Goal: Check status: Check status

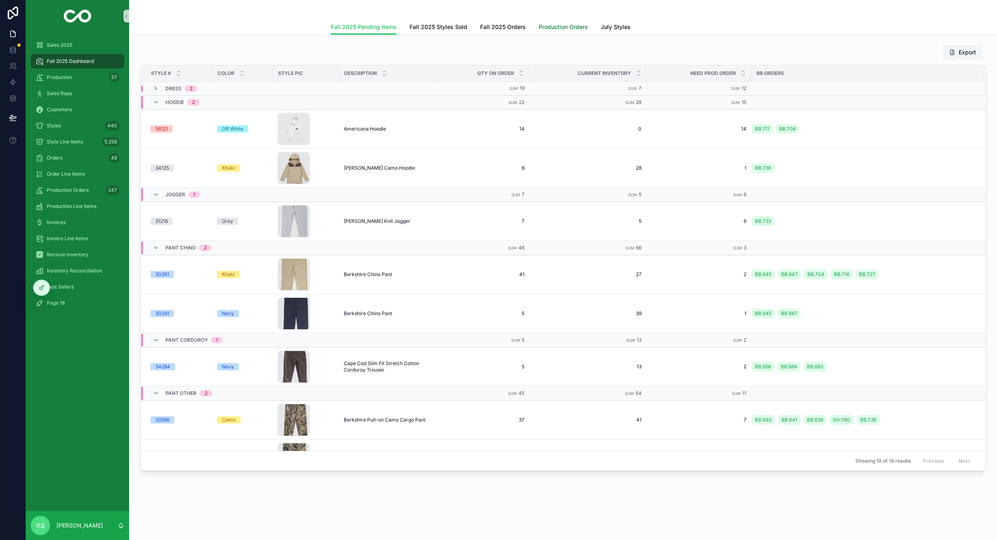
click at [572, 29] on span "Production Orders" at bounding box center [562, 27] width 49 height 8
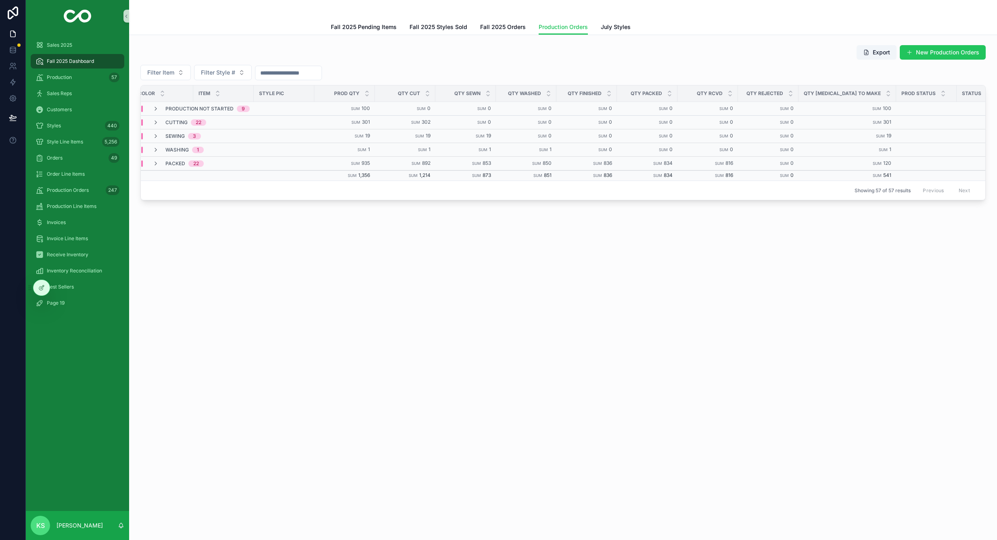
scroll to position [0, 129]
click at [155, 164] on icon "scrollable content" at bounding box center [155, 164] width 6 height 6
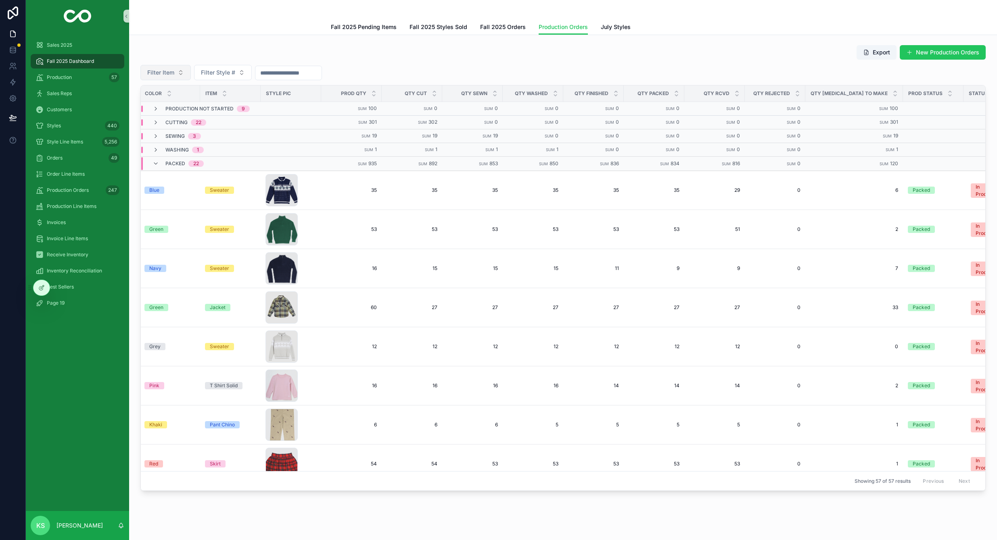
click at [179, 75] on button "Filter Item" at bounding box center [165, 72] width 50 height 15
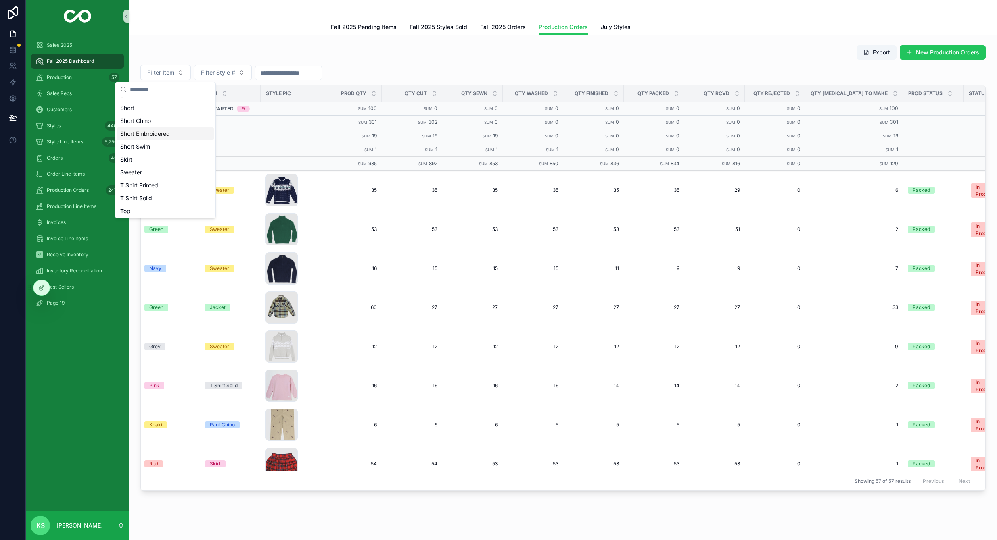
scroll to position [206, 0]
click at [139, 175] on div "Sweater" at bounding box center [165, 170] width 97 height 13
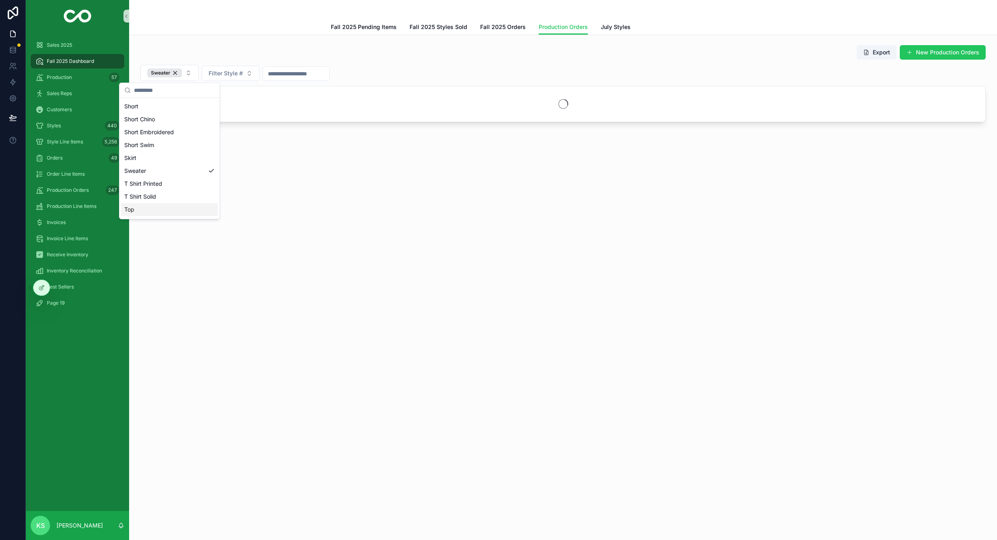
click at [256, 277] on div "Production Orders Fall 2025 Pending Items Fall 2025 Styles Sold Fall 2025 Order…" at bounding box center [563, 270] width 868 height 540
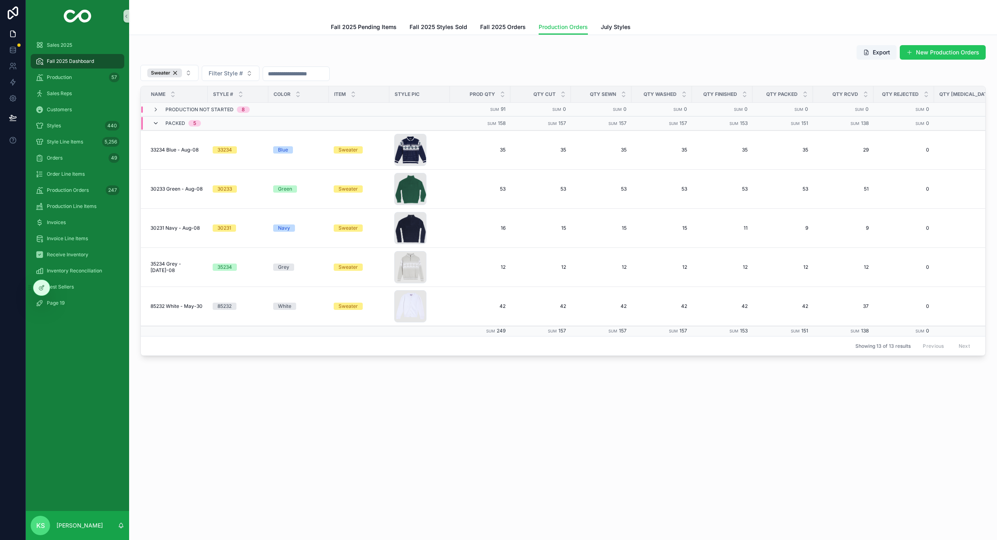
click at [156, 122] on icon "scrollable content" at bounding box center [155, 123] width 6 height 6
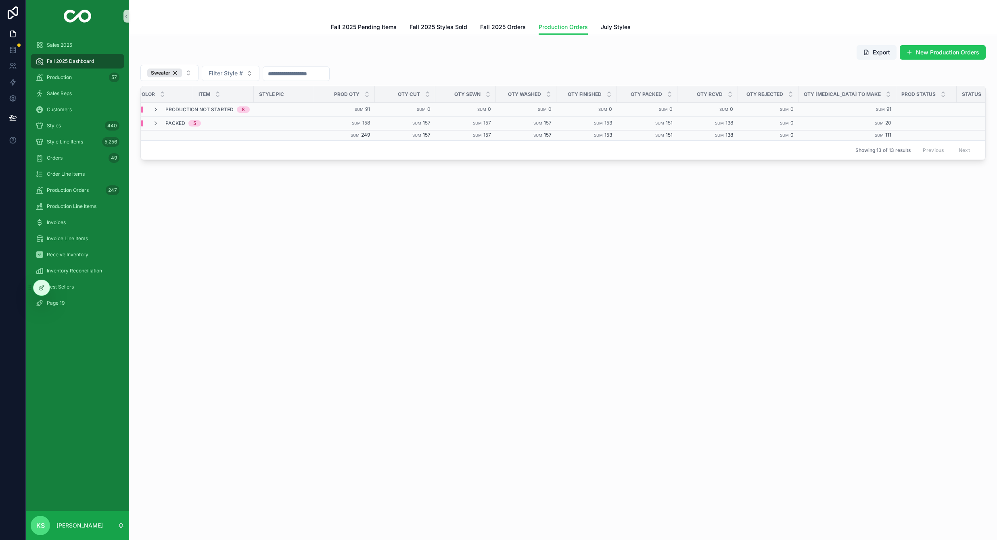
scroll to position [0, 129]
click at [175, 75] on div "Sweater" at bounding box center [164, 73] width 35 height 9
click at [155, 106] on icon "scrollable content" at bounding box center [155, 109] width 6 height 6
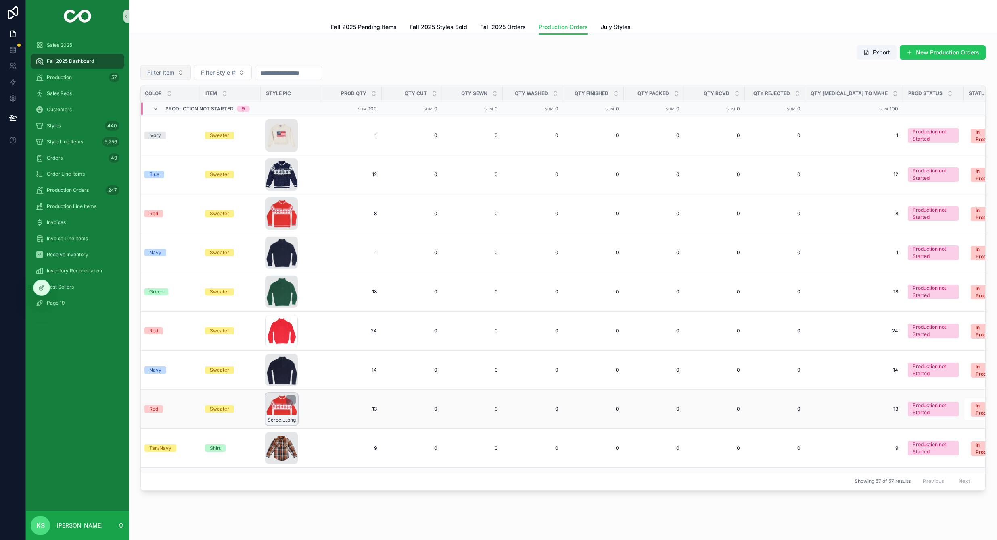
scroll to position [0, 129]
click at [156, 108] on icon "scrollable content" at bounding box center [155, 109] width 6 height 6
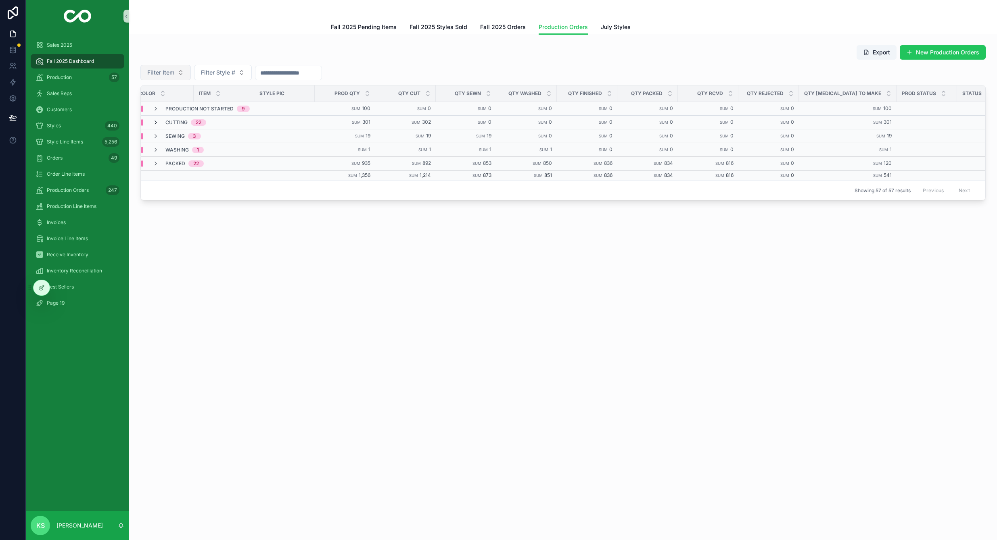
click at [154, 123] on icon "scrollable content" at bounding box center [155, 122] width 6 height 6
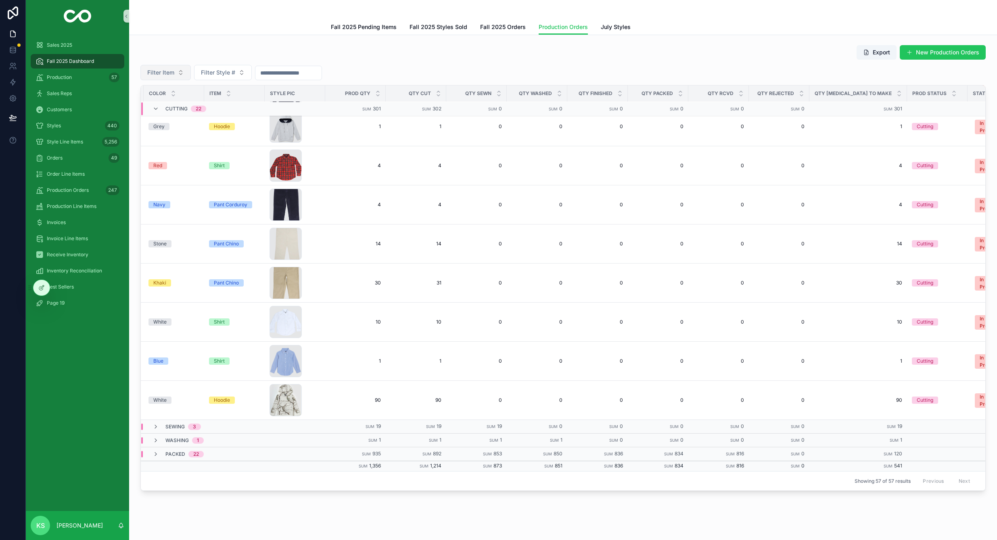
scroll to position [607, 123]
click at [154, 108] on icon "scrollable content" at bounding box center [155, 109] width 6 height 6
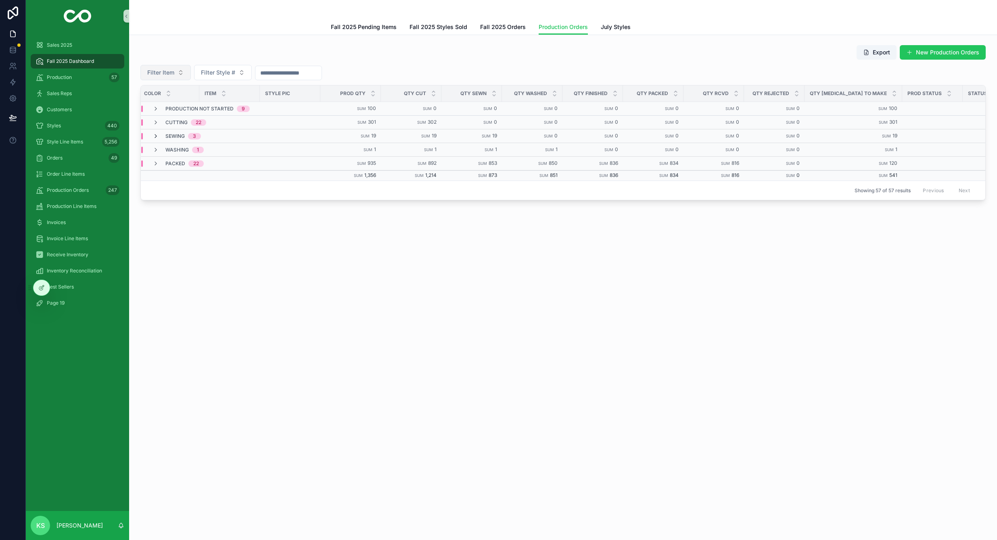
click at [157, 136] on icon "scrollable content" at bounding box center [155, 136] width 6 height 6
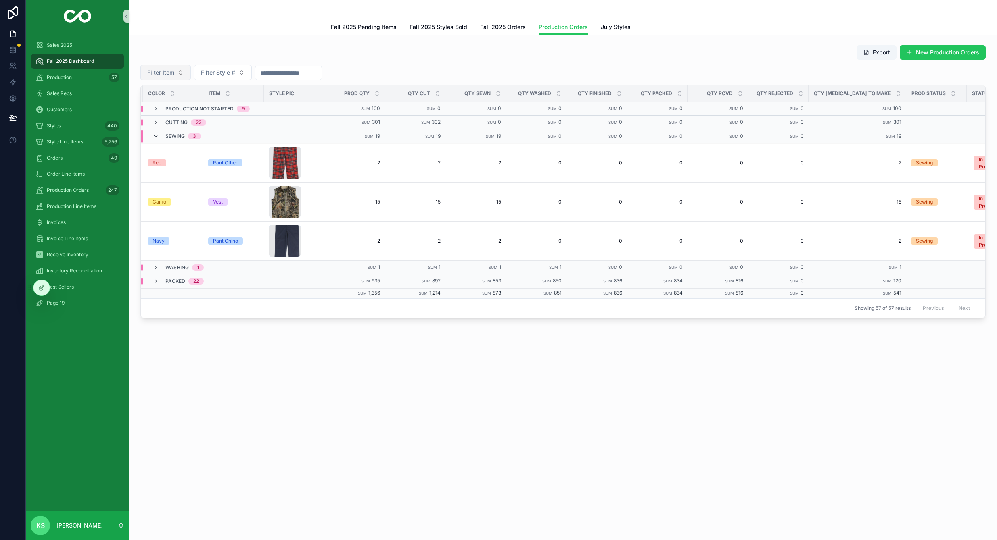
click at [156, 137] on icon "scrollable content" at bounding box center [155, 136] width 6 height 6
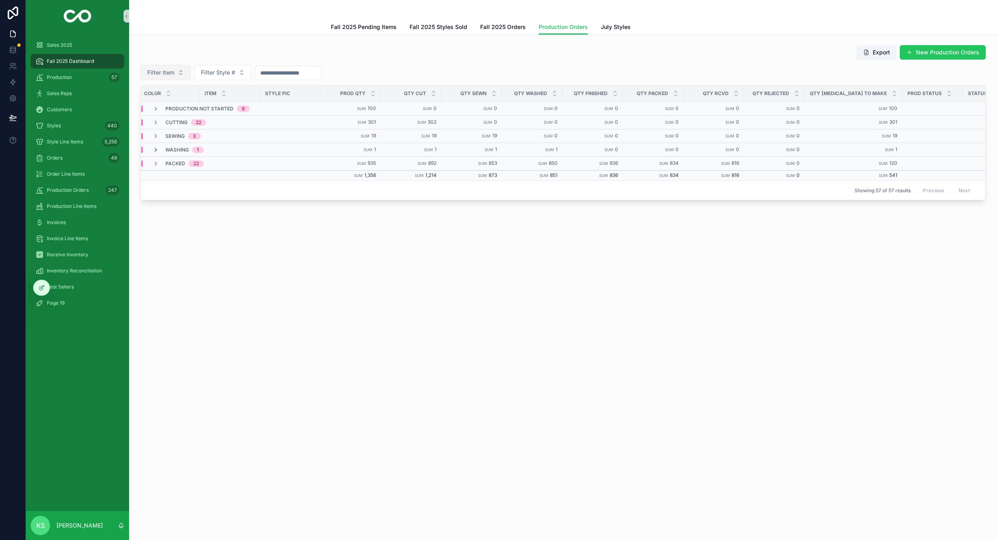
click at [156, 150] on icon "scrollable content" at bounding box center [155, 150] width 6 height 6
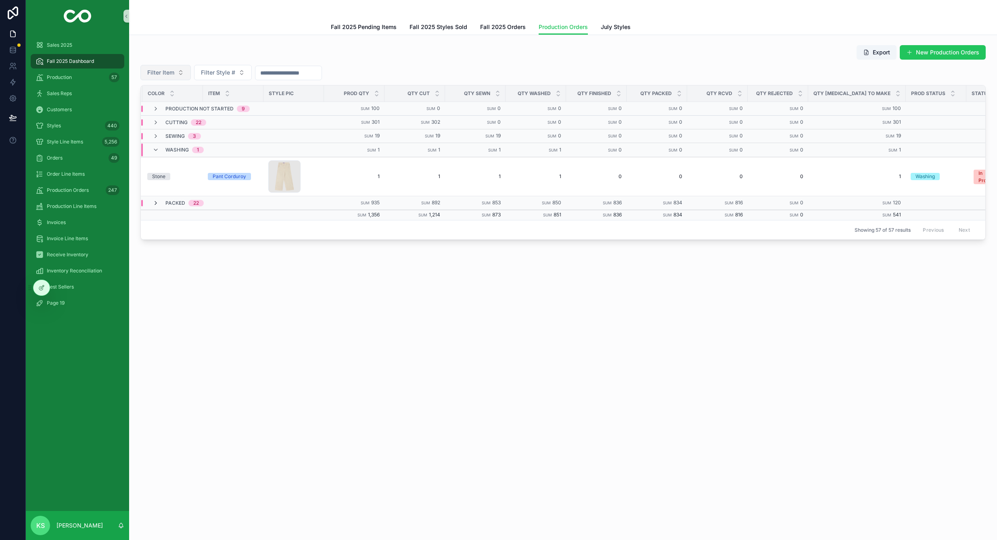
click at [156, 204] on icon "scrollable content" at bounding box center [155, 203] width 6 height 6
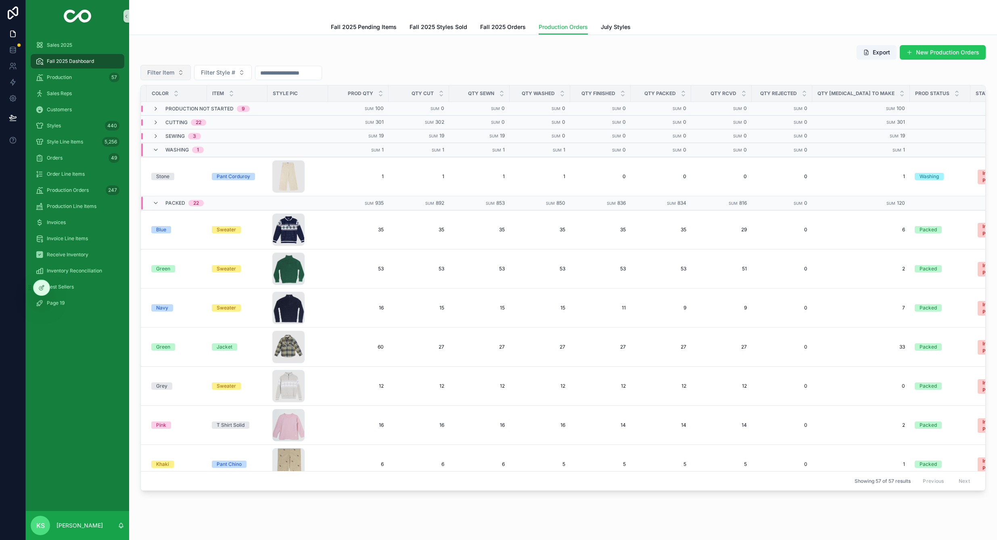
scroll to position [0, 122]
click at [152, 202] on div "Packed 22" at bounding box center [178, 203] width 71 height 13
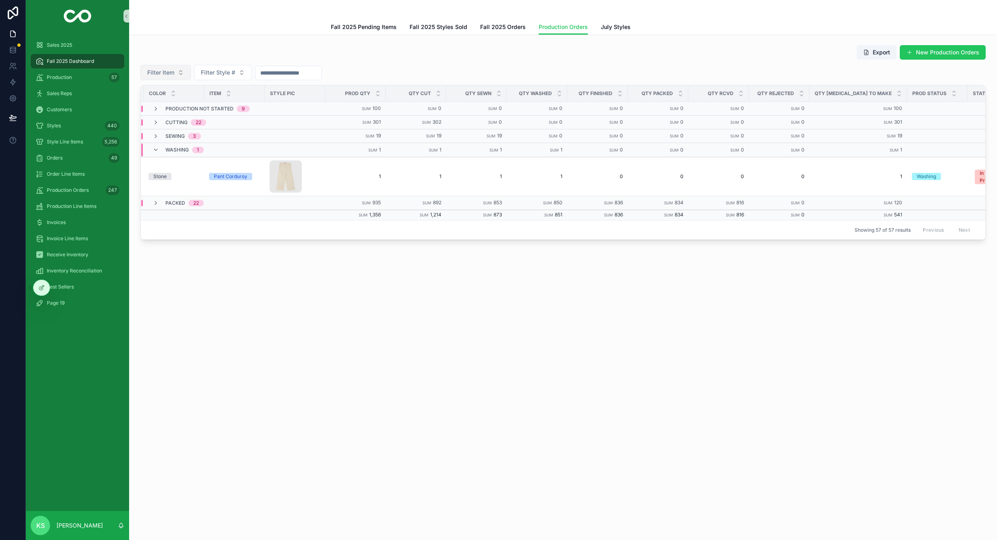
click at [149, 150] on div "Washing 1" at bounding box center [178, 150] width 71 height 13
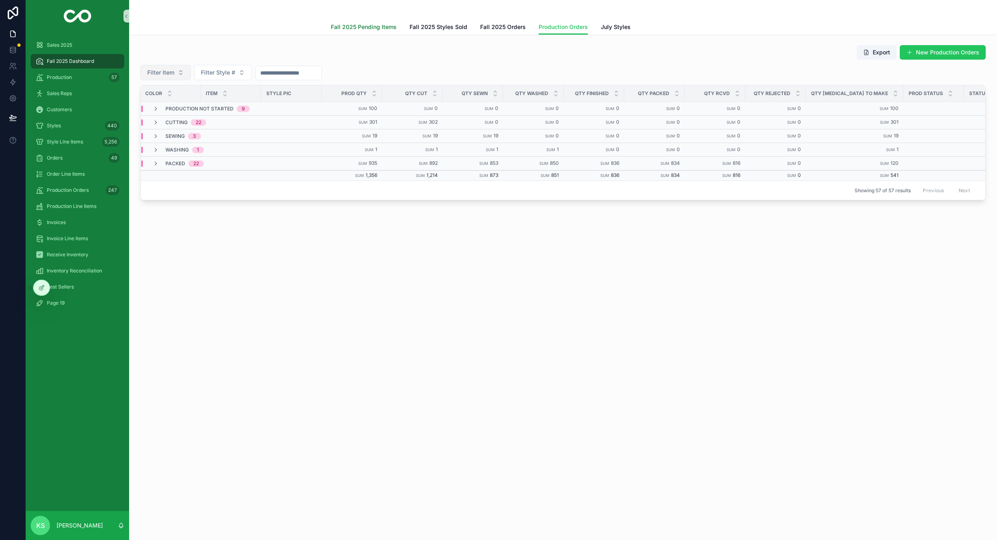
click at [347, 25] on span "Fall 2025 Pending Items" at bounding box center [364, 27] width 66 height 8
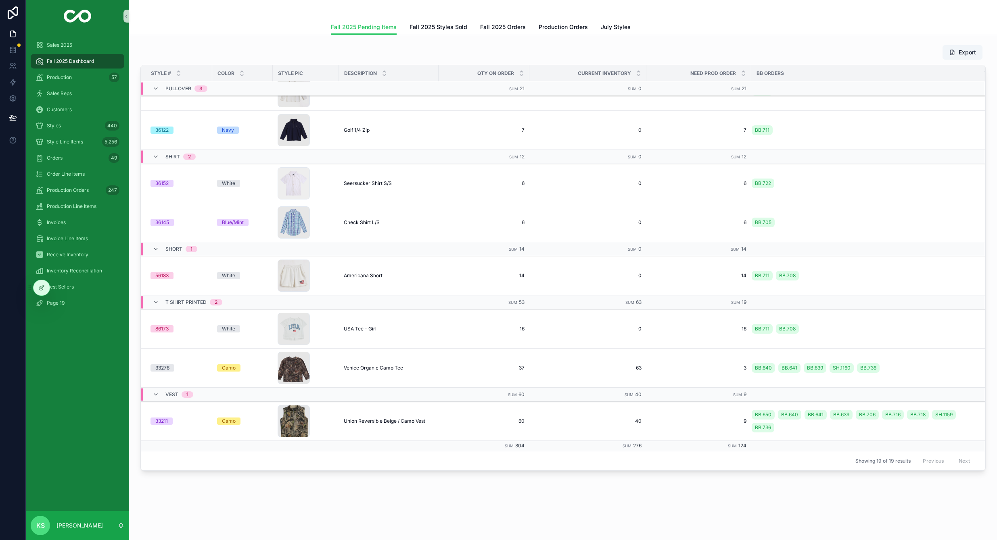
scroll to position [453, 0]
click at [572, 29] on span "Production Orders" at bounding box center [562, 27] width 49 height 8
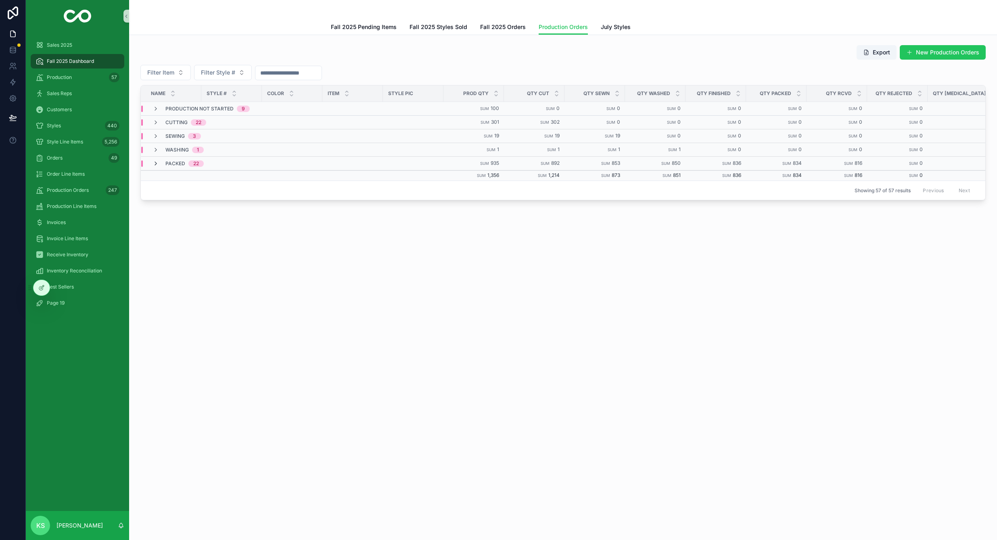
click at [157, 165] on icon "scrollable content" at bounding box center [155, 164] width 6 height 6
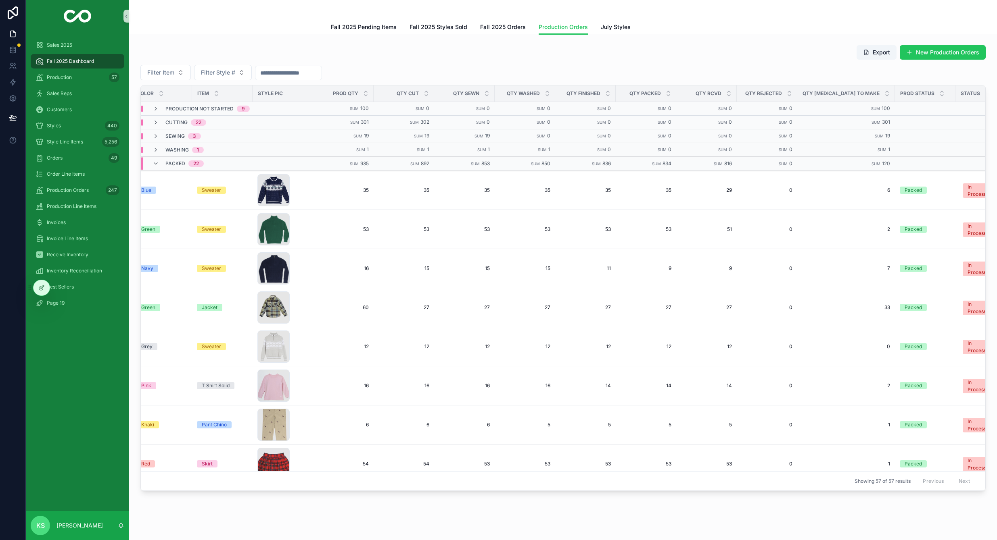
scroll to position [0, 137]
click at [157, 162] on icon "scrollable content" at bounding box center [155, 164] width 6 height 6
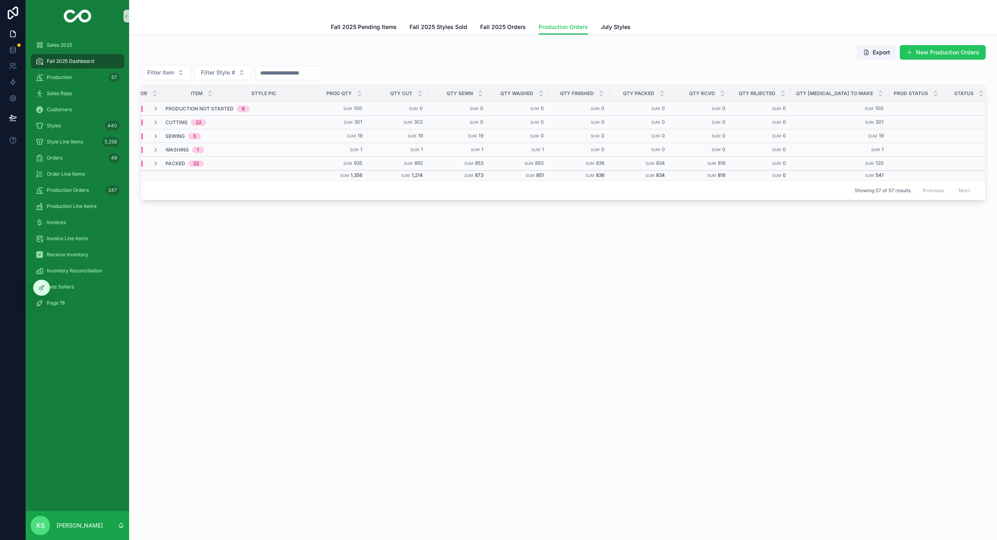
scroll to position [0, 129]
click at [573, 27] on span "Production Orders" at bounding box center [562, 27] width 49 height 8
click at [154, 109] on icon "scrollable content" at bounding box center [155, 109] width 6 height 6
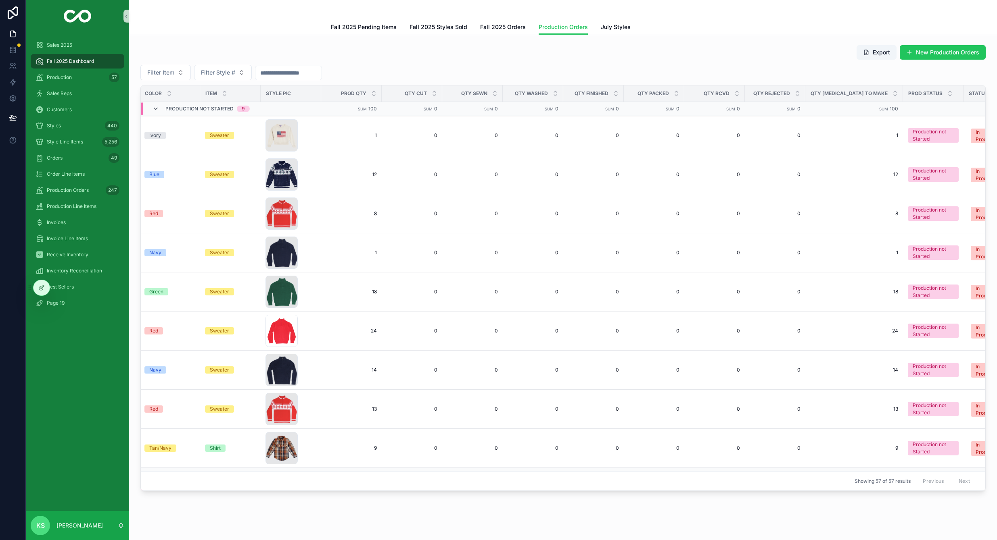
click at [154, 111] on icon "scrollable content" at bounding box center [155, 109] width 6 height 6
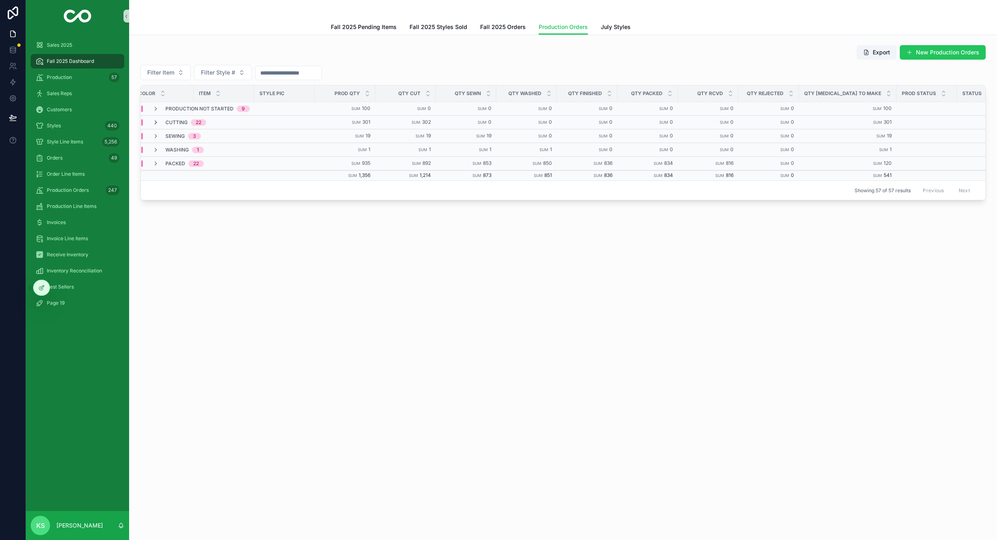
click at [156, 120] on icon "scrollable content" at bounding box center [155, 122] width 6 height 6
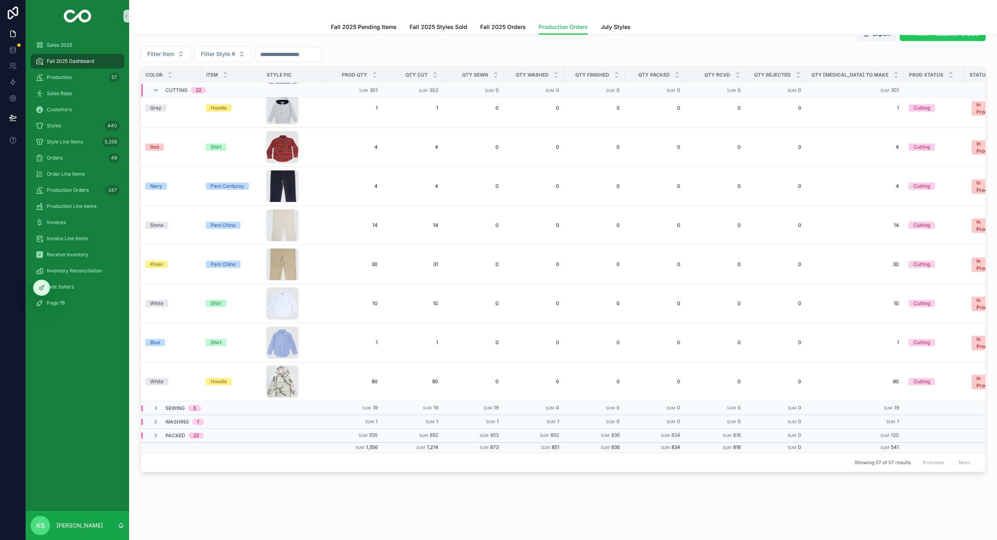
scroll to position [19, 0]
click at [156, 89] on icon "scrollable content" at bounding box center [155, 90] width 6 height 6
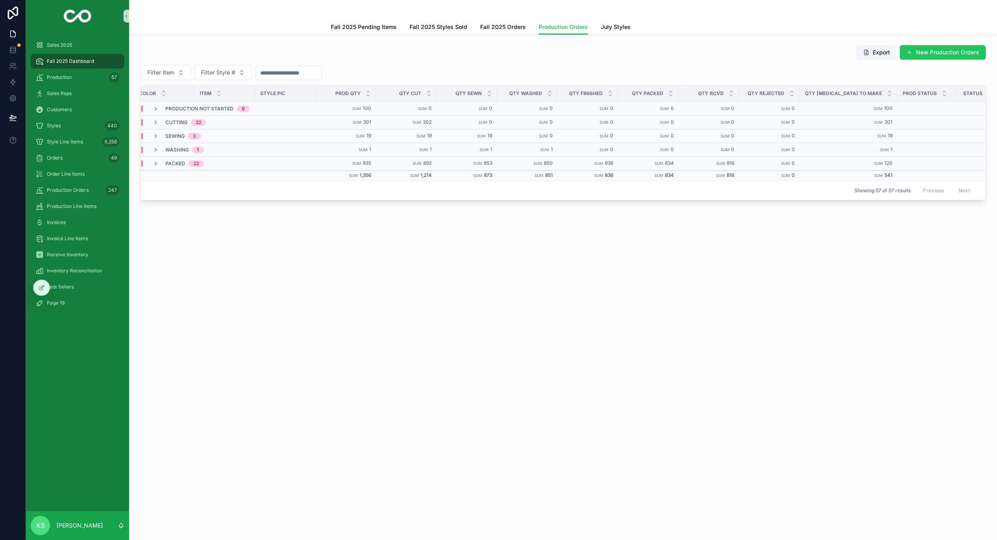
scroll to position [0, 0]
click at [63, 77] on span "Production" at bounding box center [59, 77] width 25 height 6
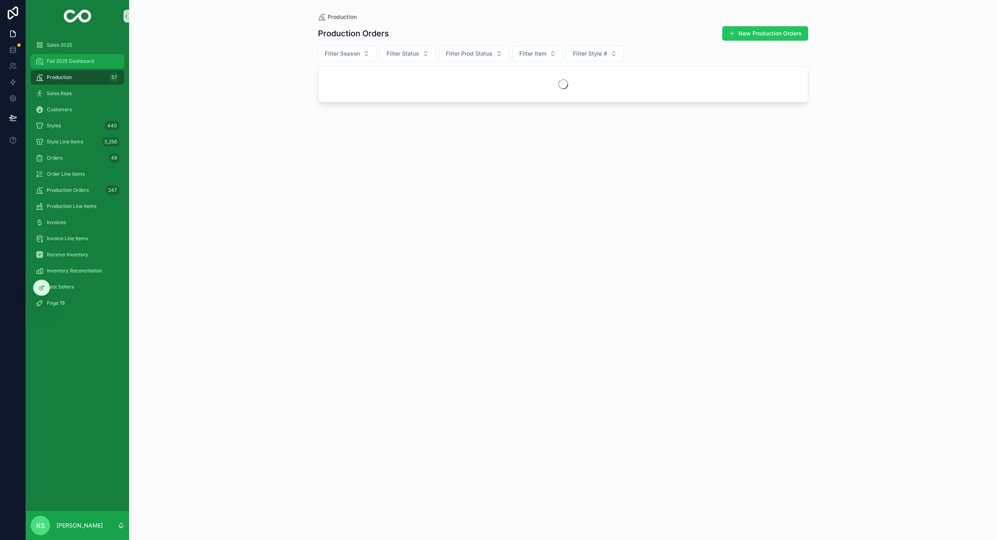
click at [66, 63] on span "Fall 2025 Dashboard" at bounding box center [70, 61] width 47 height 6
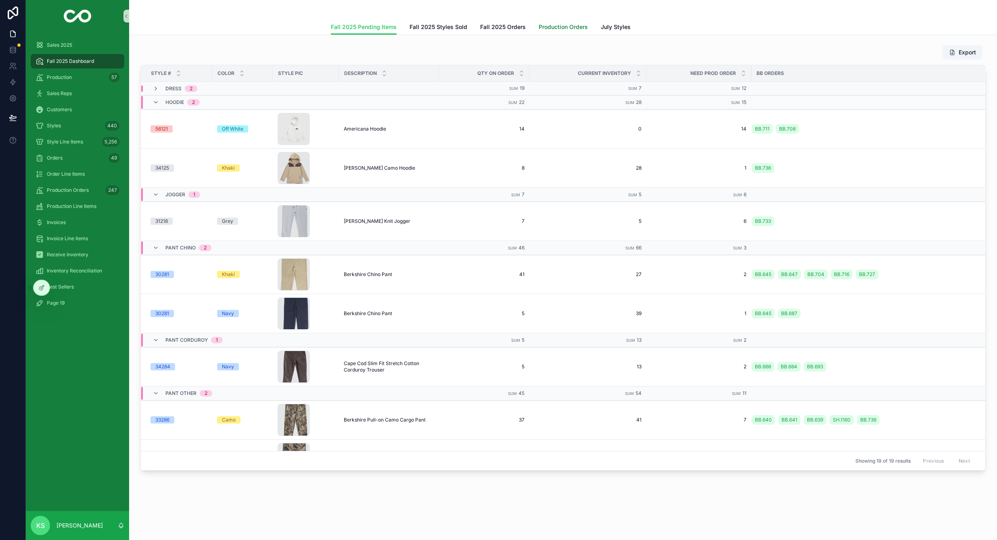
click at [569, 21] on link "Production Orders" at bounding box center [562, 28] width 49 height 16
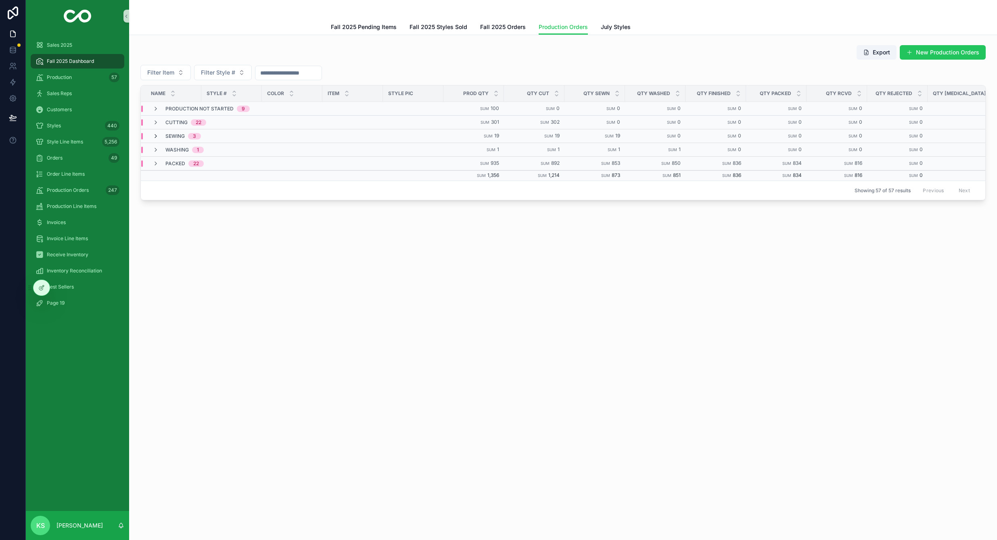
click at [155, 136] on icon "scrollable content" at bounding box center [155, 136] width 6 height 6
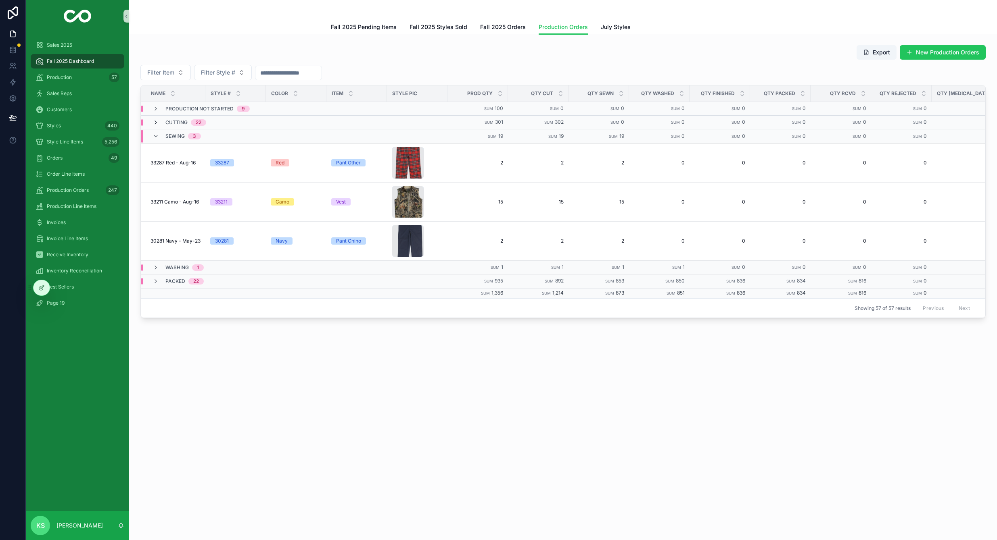
click at [156, 123] on icon "scrollable content" at bounding box center [155, 122] width 6 height 6
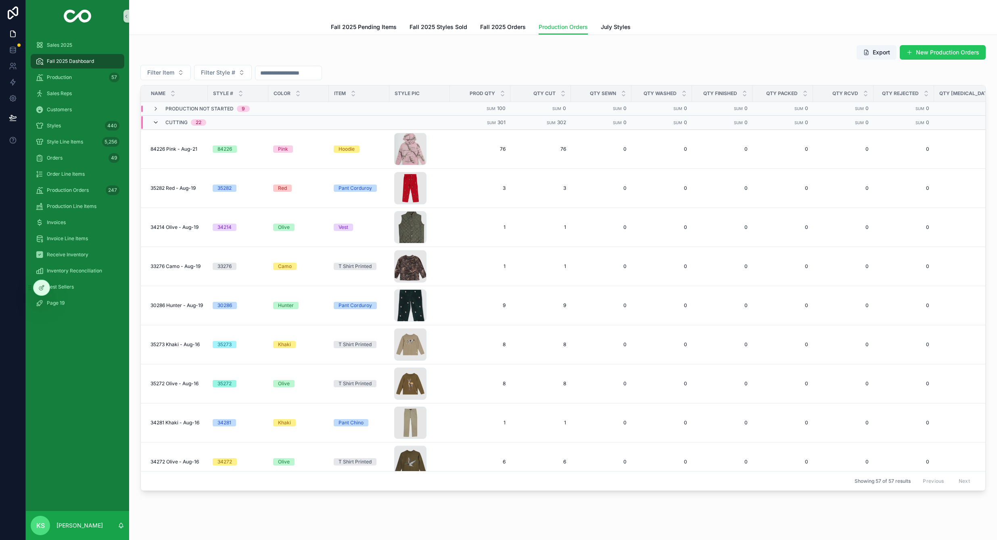
click at [154, 120] on icon "scrollable content" at bounding box center [155, 122] width 6 height 6
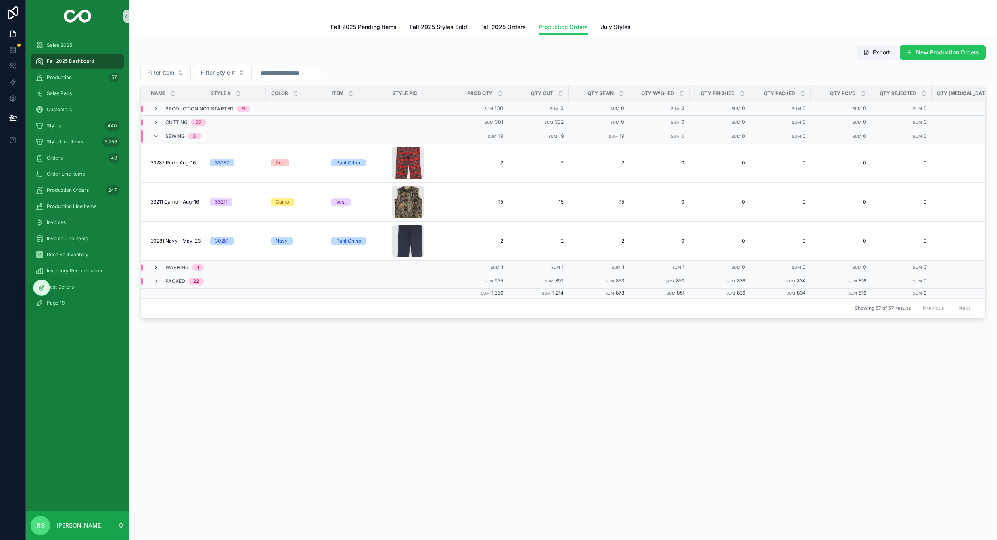
click at [156, 267] on icon "scrollable content" at bounding box center [155, 268] width 6 height 6
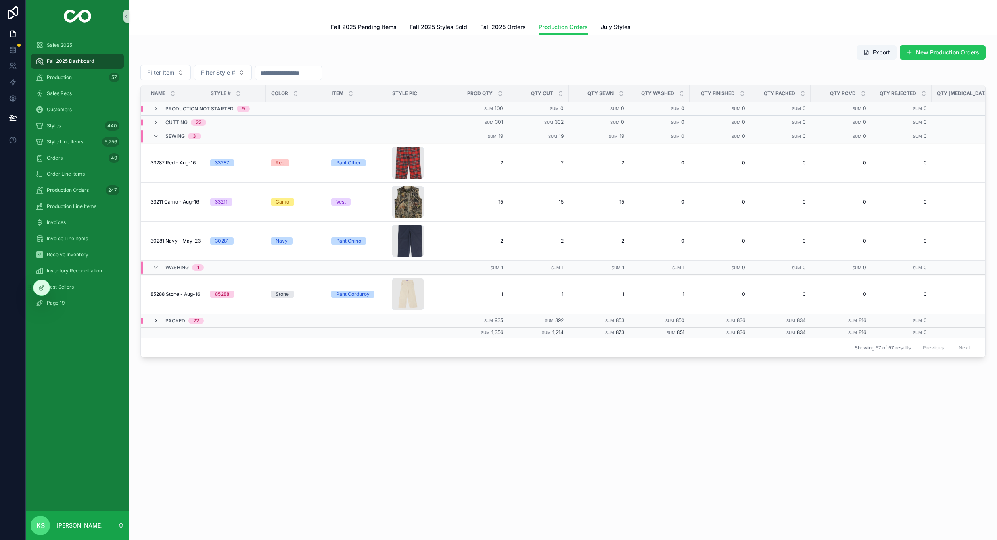
click at [155, 320] on icon "scrollable content" at bounding box center [155, 321] width 6 height 6
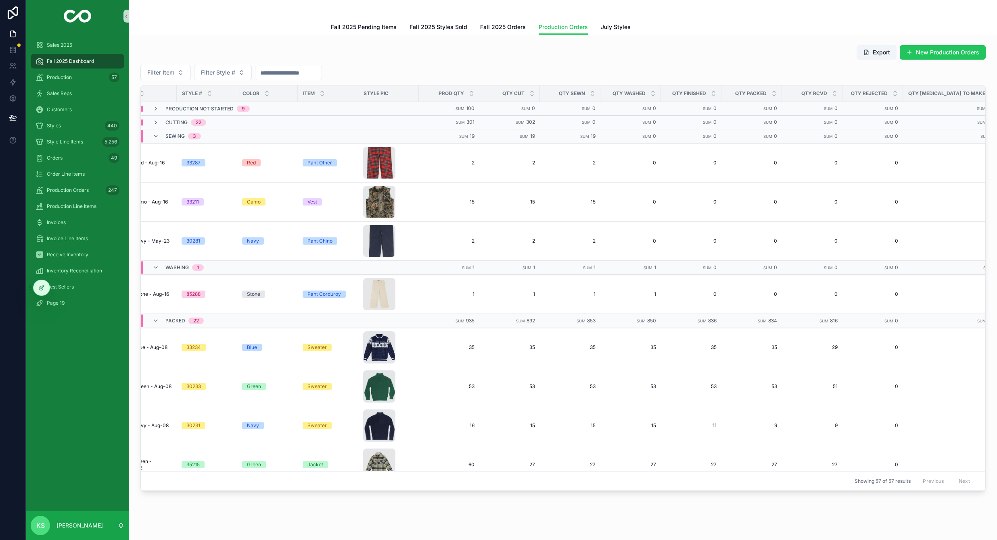
scroll to position [0, 31]
click at [363, 27] on span "Fall 2025 Pending Items" at bounding box center [364, 27] width 66 height 8
